Goal: Entertainment & Leisure: Consume media (video, audio)

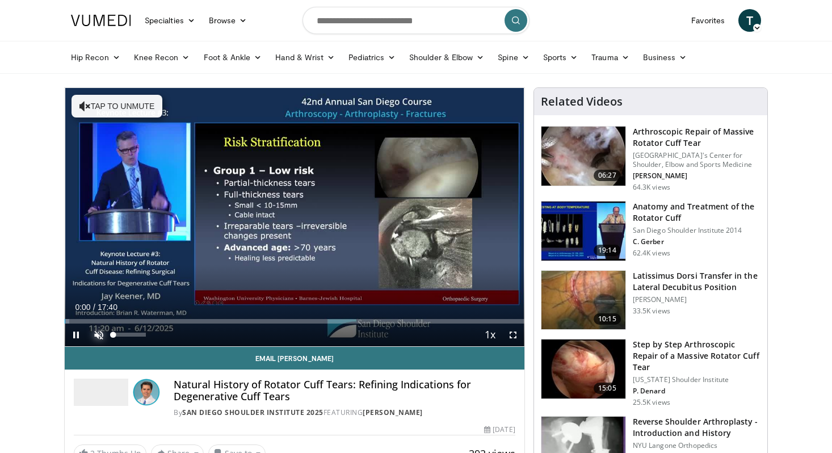
click at [97, 335] on span "Video Player" at bounding box center [98, 335] width 23 height 23
click at [75, 339] on span "Video Player" at bounding box center [76, 335] width 23 height 23
click at [77, 331] on span "Video Player" at bounding box center [76, 335] width 23 height 23
click at [516, 336] on span "Video Player" at bounding box center [513, 335] width 23 height 23
click at [71, 334] on span "Video Player" at bounding box center [76, 335] width 23 height 23
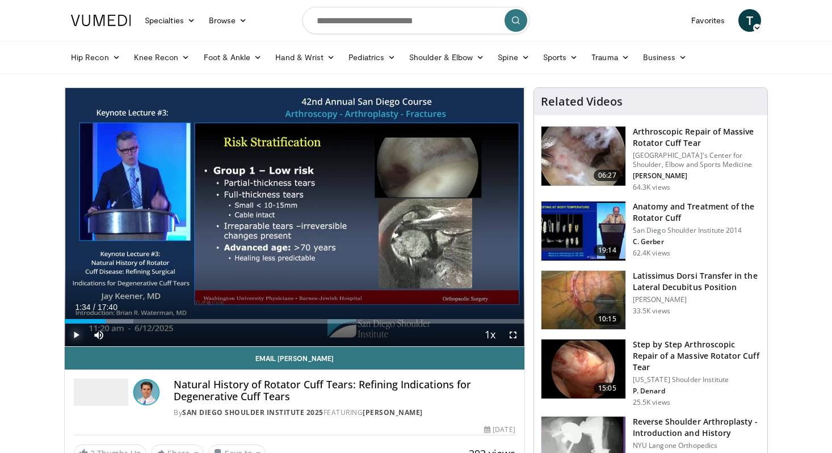
click at [75, 336] on span "Video Player" at bounding box center [76, 335] width 23 height 23
click at [74, 335] on span "Video Player" at bounding box center [76, 335] width 23 height 23
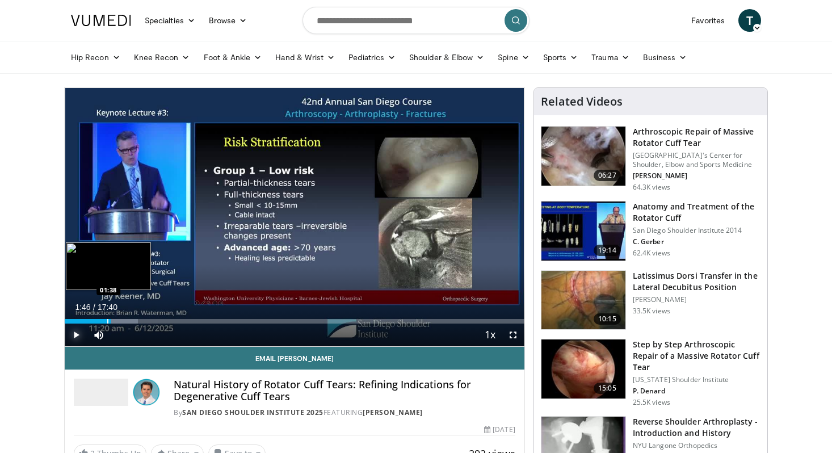
click at [107, 322] on div "Progress Bar" at bounding box center [107, 321] width 1 height 5
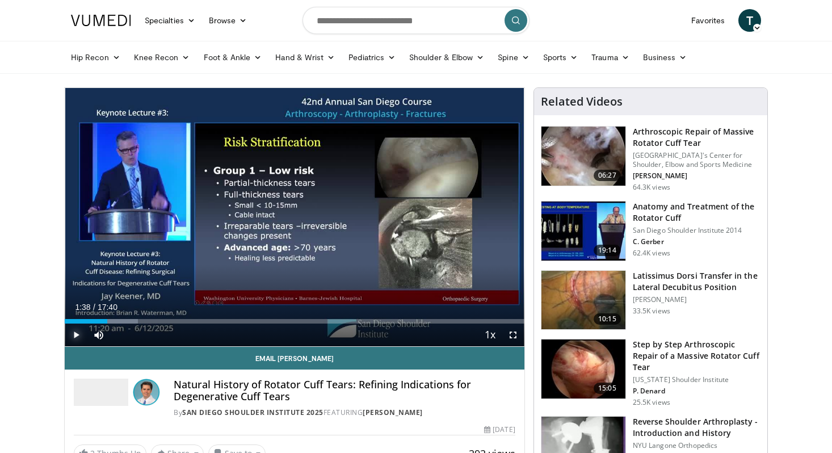
click at [75, 335] on span "Video Player" at bounding box center [76, 335] width 23 height 23
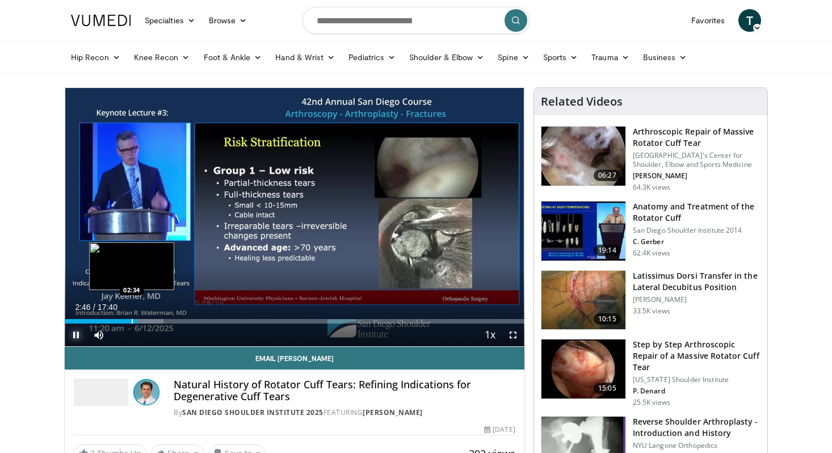
click at [132, 322] on div "Progress Bar" at bounding box center [132, 321] width 1 height 5
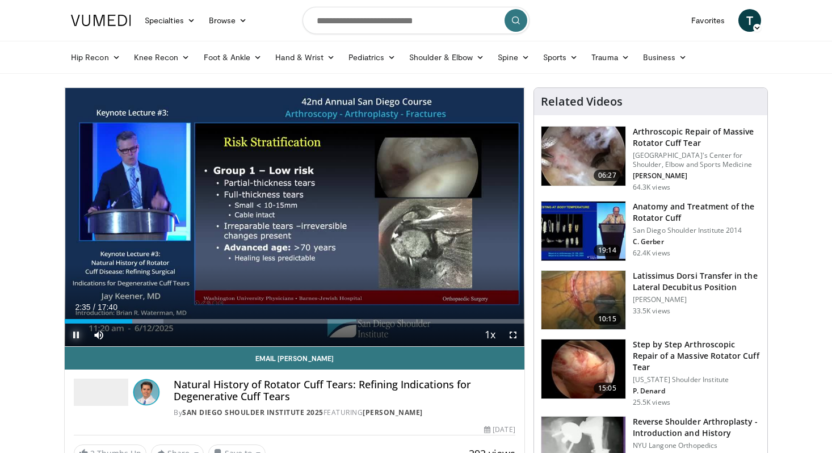
click at [74, 335] on span "Video Player" at bounding box center [76, 335] width 23 height 23
click at [76, 337] on span "Video Player" at bounding box center [76, 335] width 23 height 23
click at [78, 333] on span "Video Player" at bounding box center [76, 335] width 23 height 23
